Goal: Information Seeking & Learning: Learn about a topic

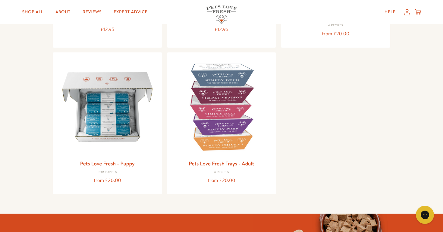
scroll to position [189, 0]
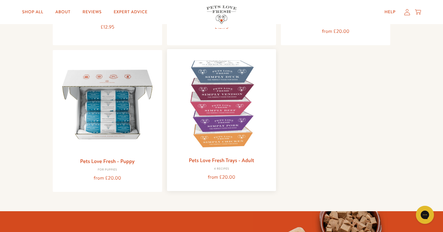
click at [245, 158] on link "Pets Love Fresh Trays - Adult" at bounding box center [221, 160] width 65 height 8
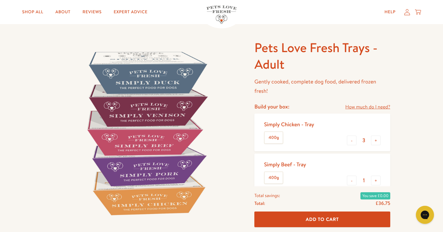
scroll to position [31, 0]
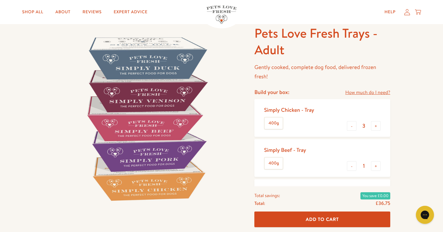
click at [357, 95] on link "How much do I need?" at bounding box center [367, 93] width 45 height 8
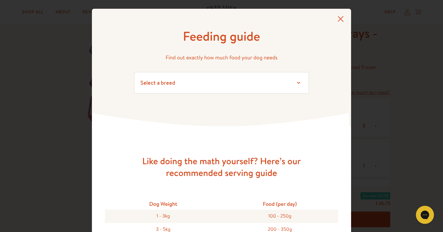
scroll to position [0, 0]
click at [339, 18] on icon at bounding box center [340, 19] width 6 height 6
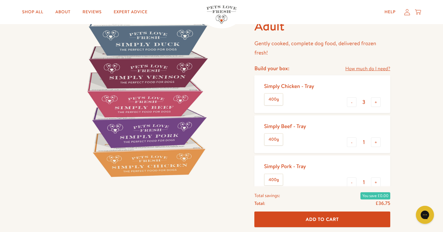
scroll to position [55, 0]
click at [347, 99] on button "-" at bounding box center [352, 102] width 10 height 10
type input "1"
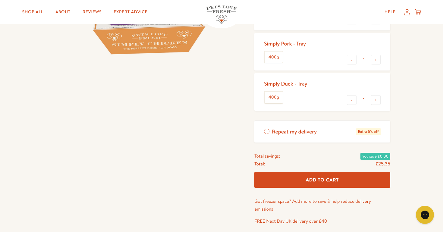
click at [414, 123] on div "Pets Love Fresh Trays - Adult Gently cooked, complete dog food, delivered froze…" at bounding box center [221, 58] width 443 height 399
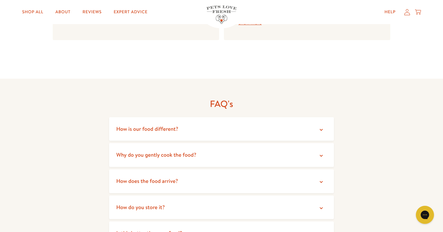
scroll to position [978, 0]
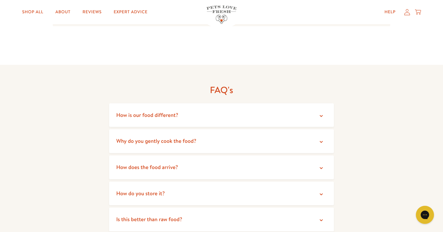
click at [214, 129] on summary "Why do you gently cook the food?" at bounding box center [221, 141] width 225 height 24
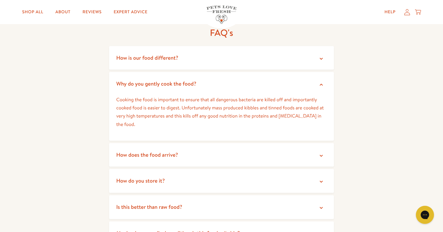
scroll to position [1036, 0]
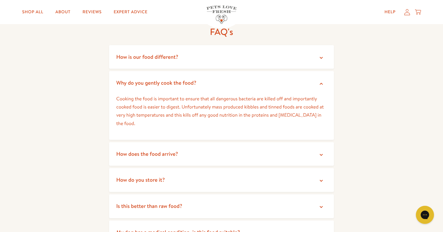
click at [216, 46] on summary "How is our food different?" at bounding box center [221, 57] width 225 height 24
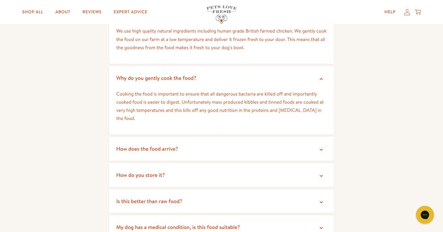
scroll to position [1103, 0]
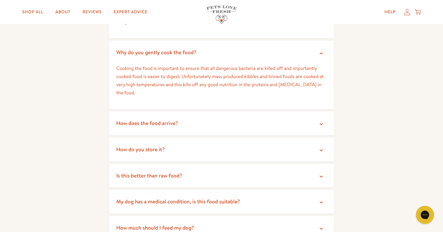
click at [225, 111] on summary "How does the food arrive?" at bounding box center [221, 123] width 225 height 24
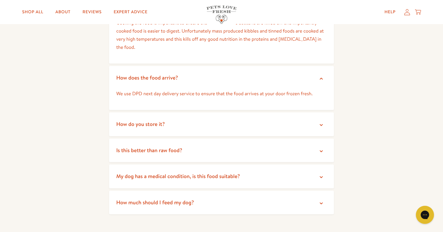
click at [228, 112] on summary "How do you store it?" at bounding box center [221, 124] width 225 height 24
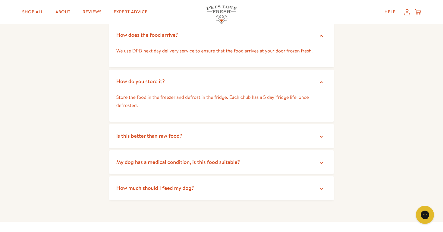
scroll to position [1192, 0]
click at [203, 124] on summary "Is this better than raw food?" at bounding box center [221, 136] width 225 height 24
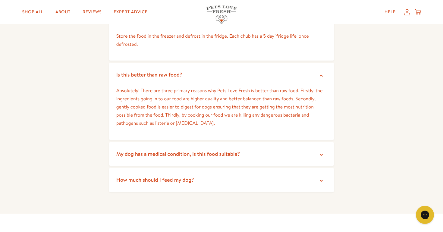
scroll to position [1253, 0]
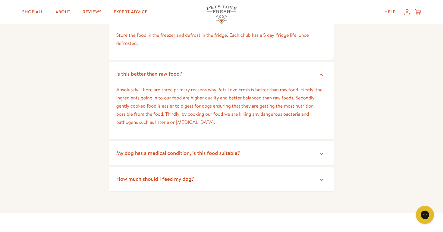
click at [215, 149] on span "My dog has a medical condition, is this food suitable?" at bounding box center [178, 153] width 124 height 8
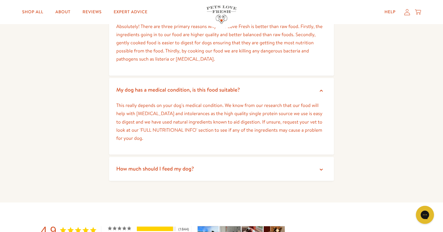
scroll to position [1320, 0]
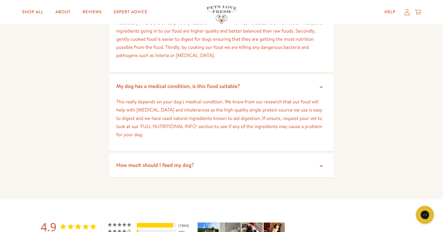
click at [209, 153] on summary "How much should I feed my dog?" at bounding box center [221, 165] width 225 height 24
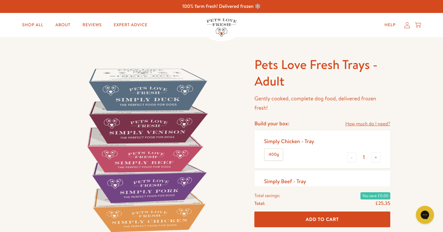
scroll to position [0, 0]
click at [60, 23] on link "About" at bounding box center [63, 25] width 25 height 12
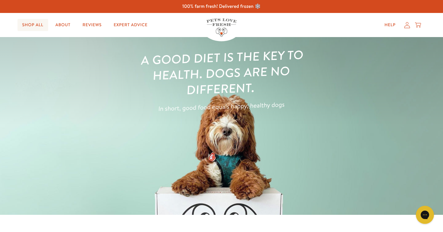
click at [33, 22] on link "Shop All" at bounding box center [32, 25] width 31 height 12
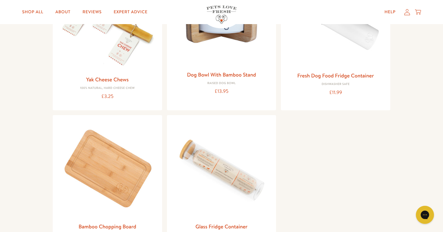
scroll to position [693, 0]
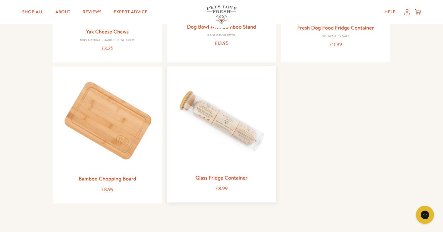
click at [237, 159] on img at bounding box center [222, 121] width 100 height 100
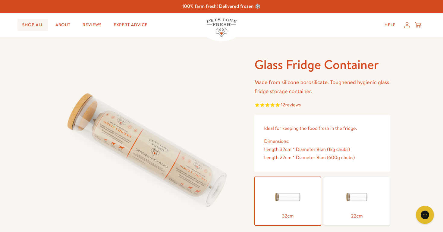
click at [32, 25] on link "Shop All" at bounding box center [32, 25] width 31 height 12
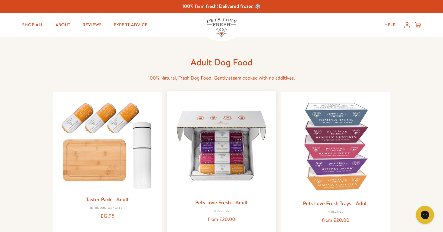
scroll to position [70, 0]
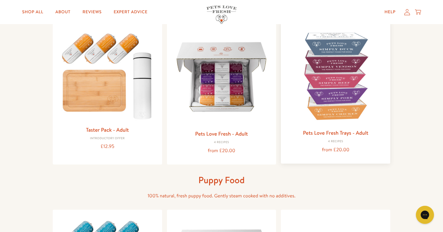
click at [335, 140] on div "4 Recipes" at bounding box center [336, 142] width 100 height 4
click at [330, 132] on link "Pets Love Fresh Trays - Adult" at bounding box center [335, 133] width 65 height 8
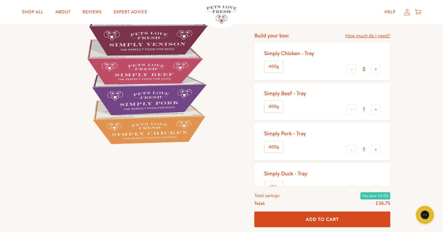
scroll to position [82, 0]
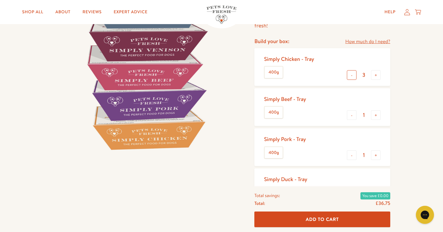
click at [352, 73] on button "-" at bounding box center [352, 75] width 10 height 10
click at [402, 133] on div "Pets Love Fresh Trays - Adult Gently cooked, complete dog food, delivered froze…" at bounding box center [221, 154] width 443 height 399
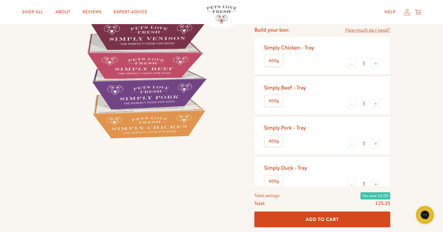
scroll to position [77, 0]
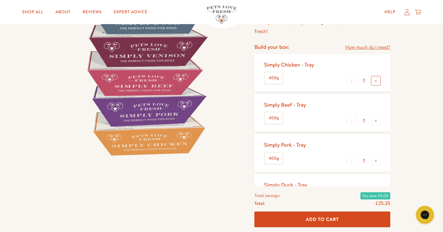
click at [377, 78] on button "+" at bounding box center [376, 81] width 10 height 10
click at [350, 79] on button "-" at bounding box center [352, 81] width 10 height 10
type input "1"
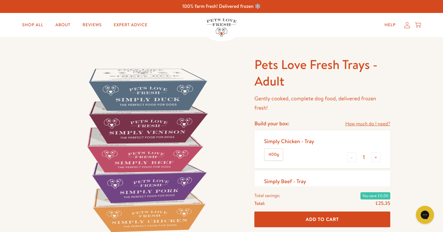
scroll to position [0, 0]
click at [309, 54] on circle "Close dialog" at bounding box center [312, 59] width 10 height 10
click at [31, 25] on link "Shop All" at bounding box center [32, 25] width 31 height 12
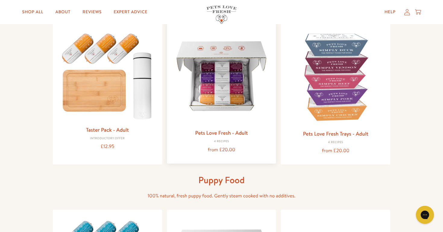
scroll to position [70, 0]
click at [235, 131] on link "Pets Love Fresh - Adult" at bounding box center [221, 133] width 53 height 8
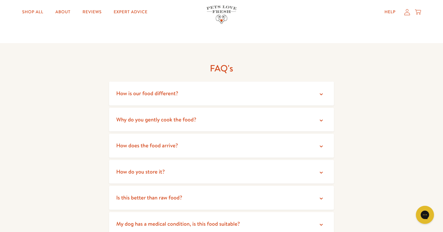
scroll to position [996, 0]
click at [163, 117] on span "Why do you gently cook the food?" at bounding box center [156, 121] width 80 height 8
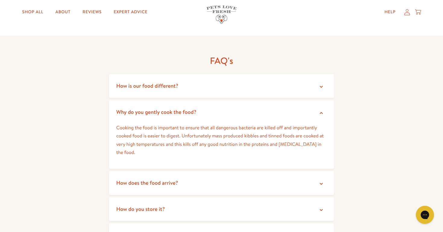
scroll to position [1112, 0]
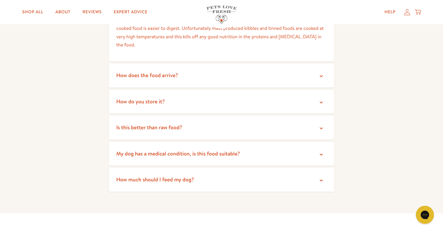
click at [177, 124] on span "Is this better than raw food?" at bounding box center [149, 128] width 66 height 8
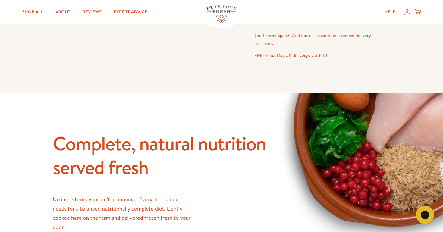
scroll to position [223, 0]
